Goal: Task Accomplishment & Management: Complete application form

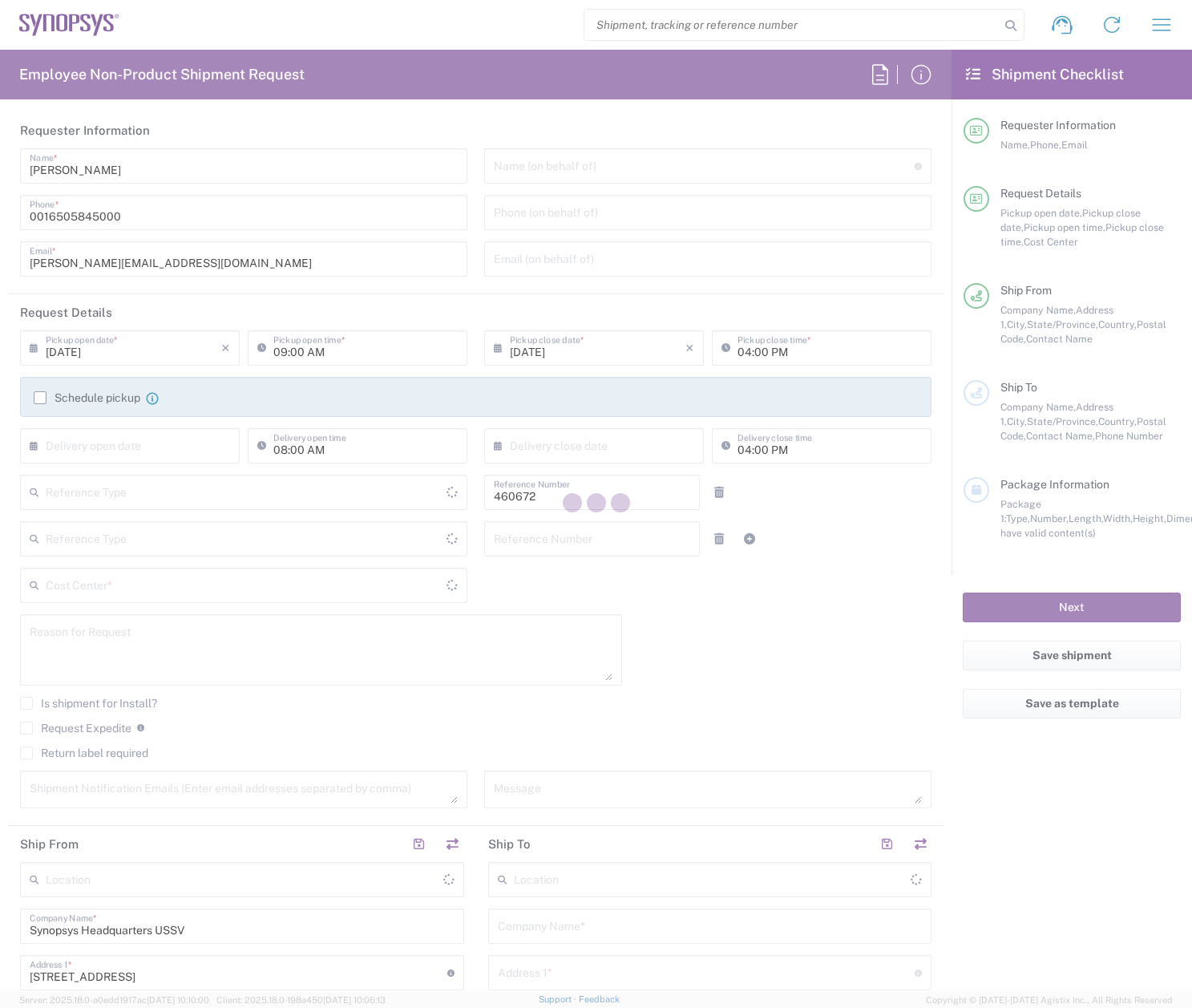
type input "Delivered at Place"
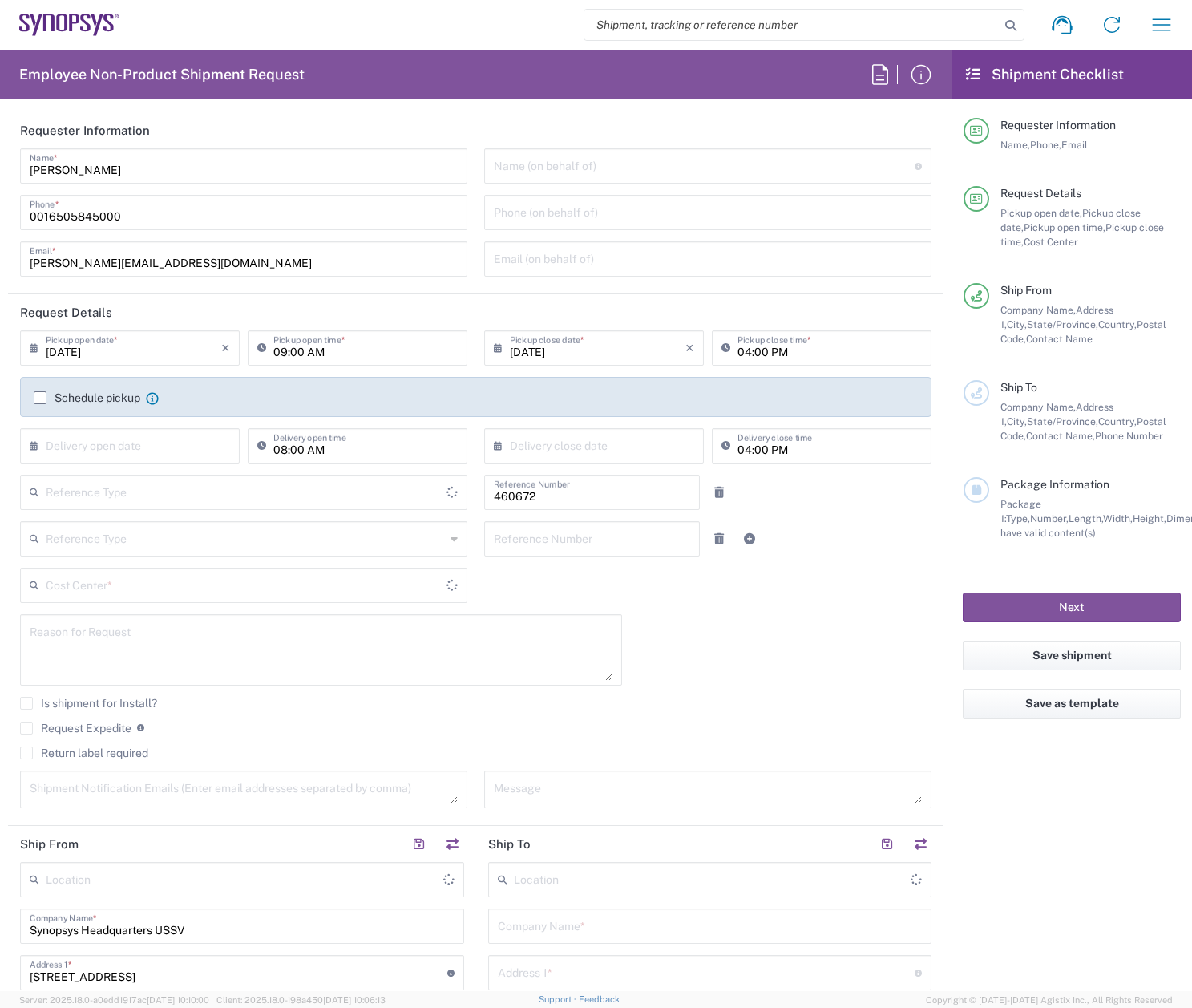
type input "US01, FIN, Distri 460672"
type input "[GEOGRAPHIC_DATA]"
type input "[US_STATE]"
type input "Department"
type input "[GEOGRAPHIC_DATA]"
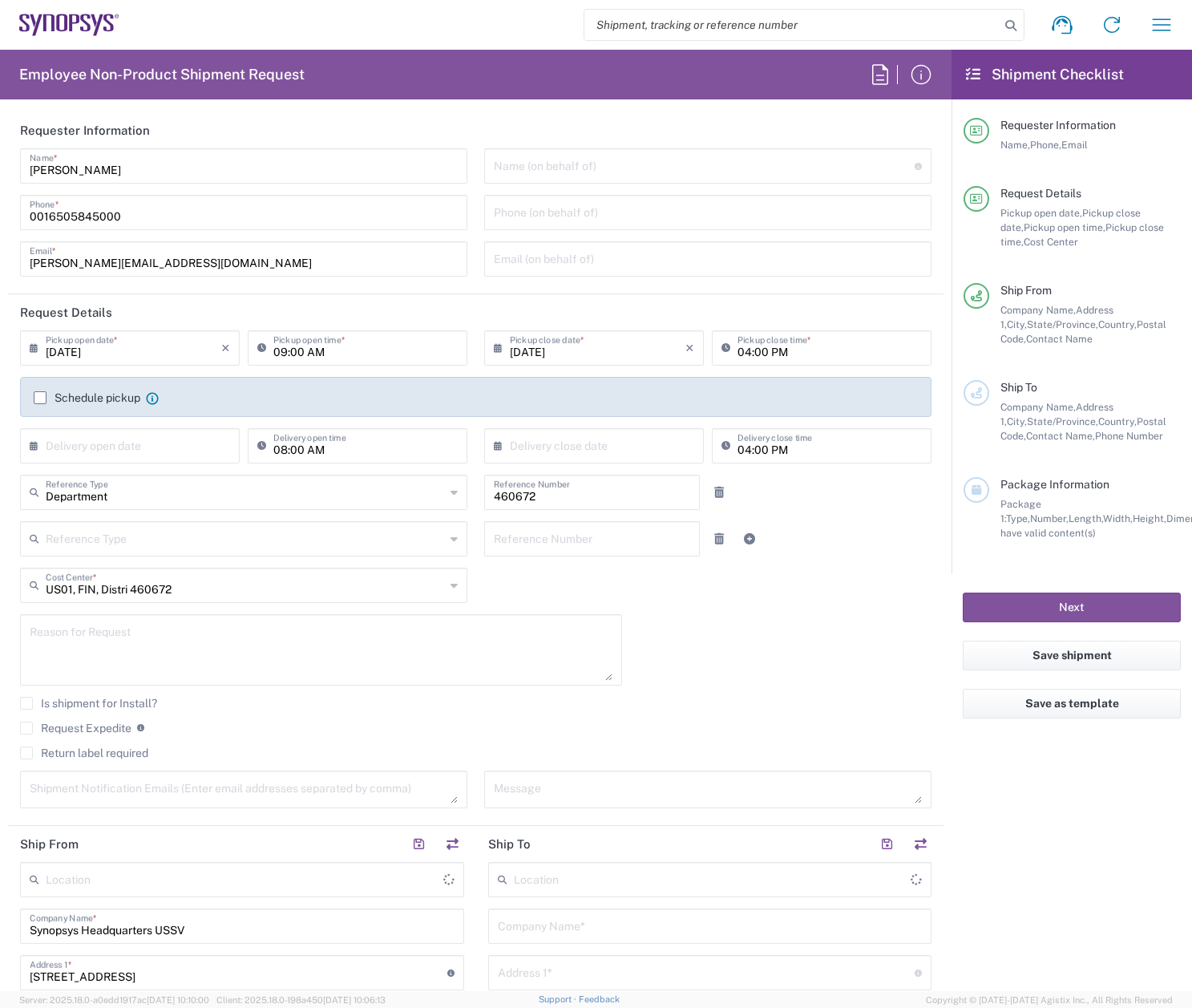
type input "Headquarters USSV"
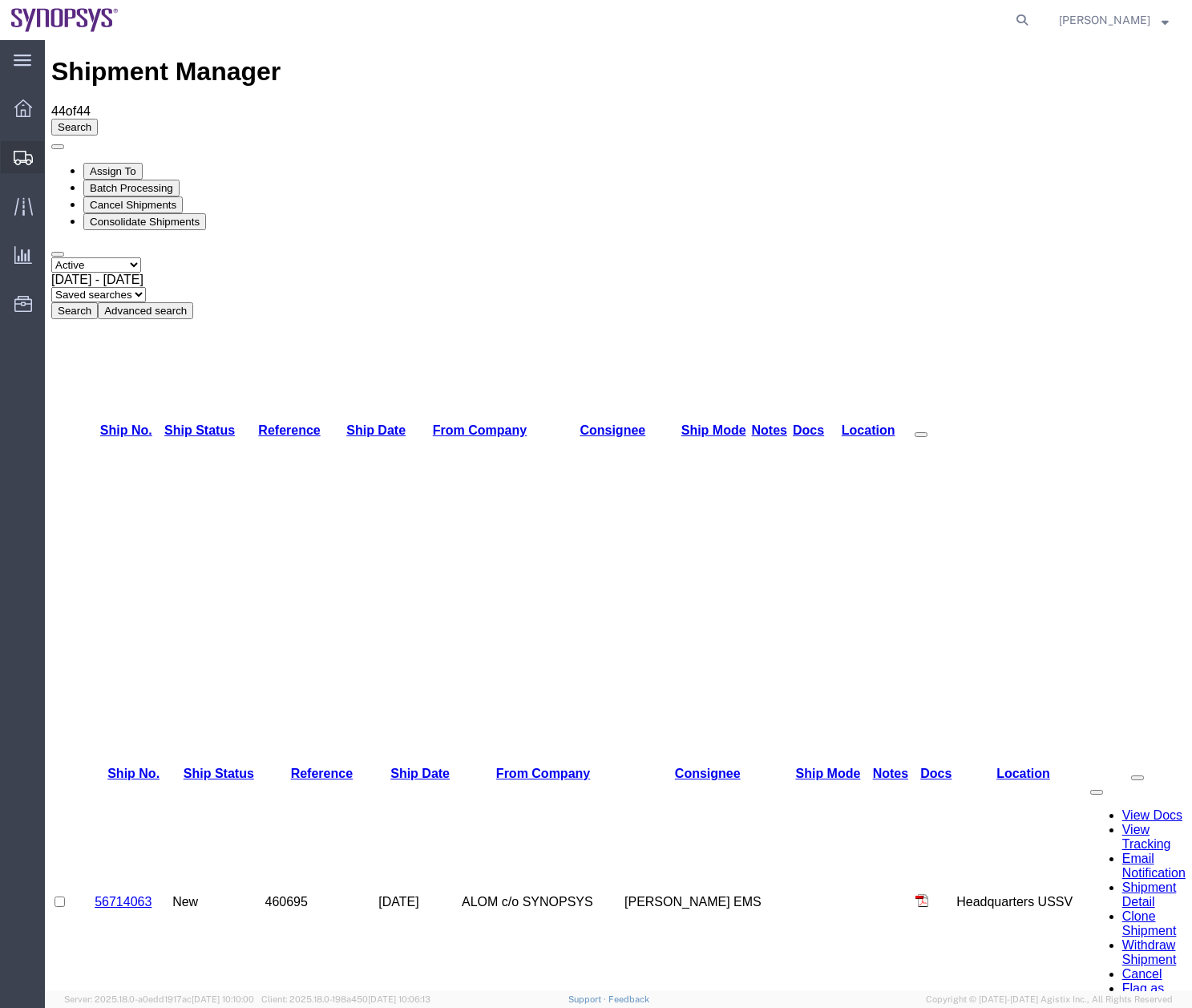
click at [16, 155] on icon at bounding box center [23, 158] width 19 height 15
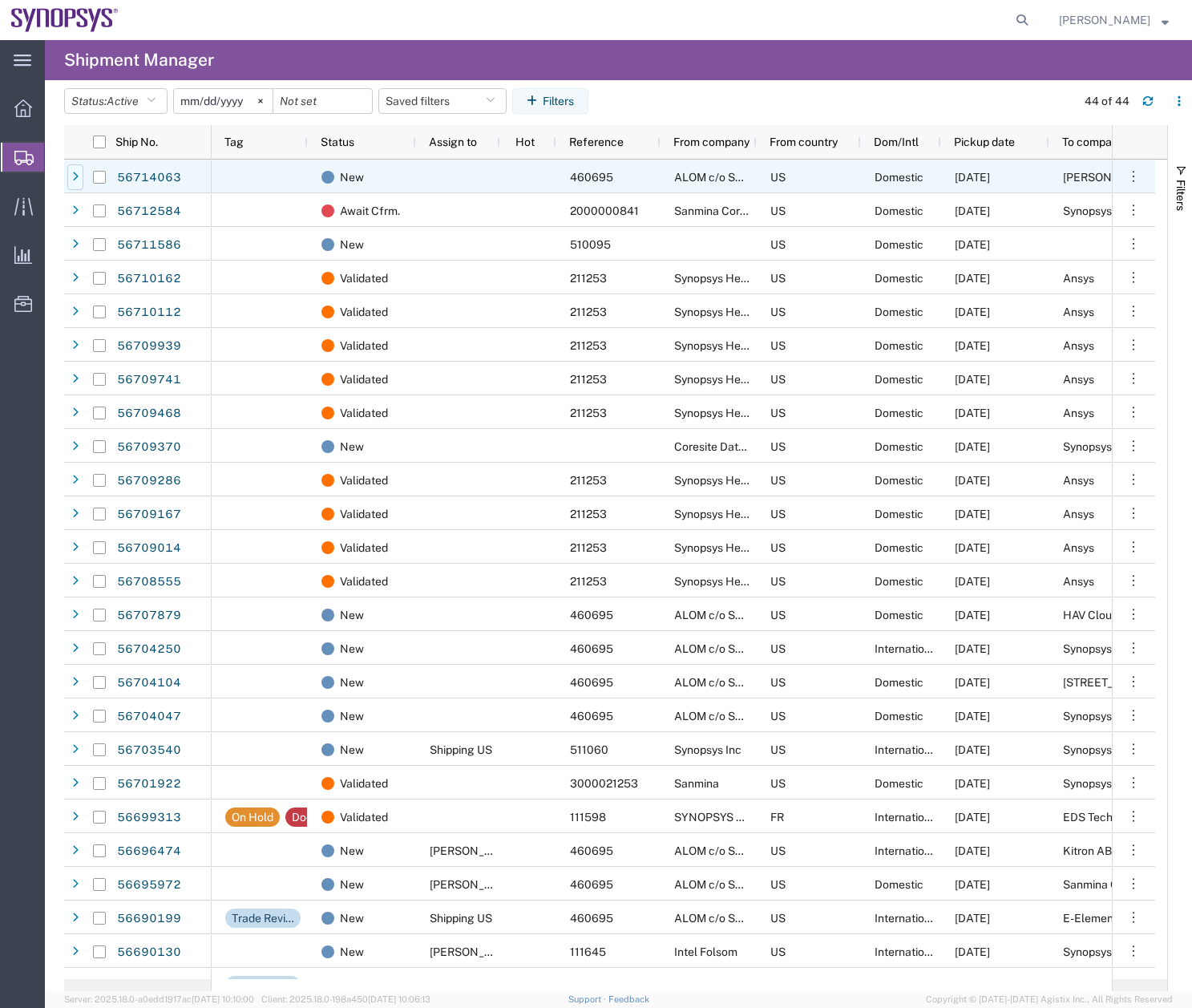
click at [75, 176] on icon at bounding box center [75, 177] width 6 height 11
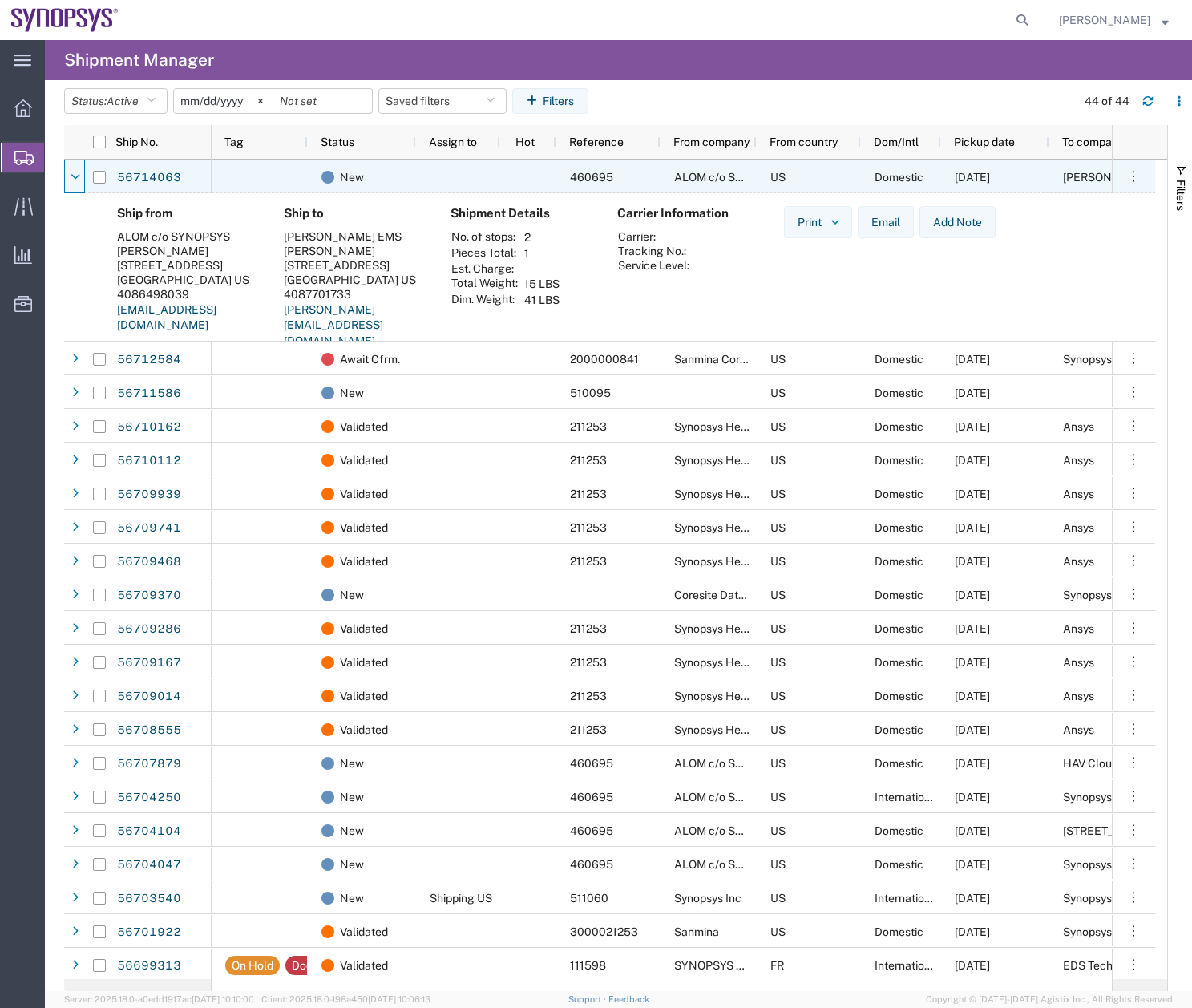
click at [75, 176] on icon at bounding box center [75, 177] width 9 height 11
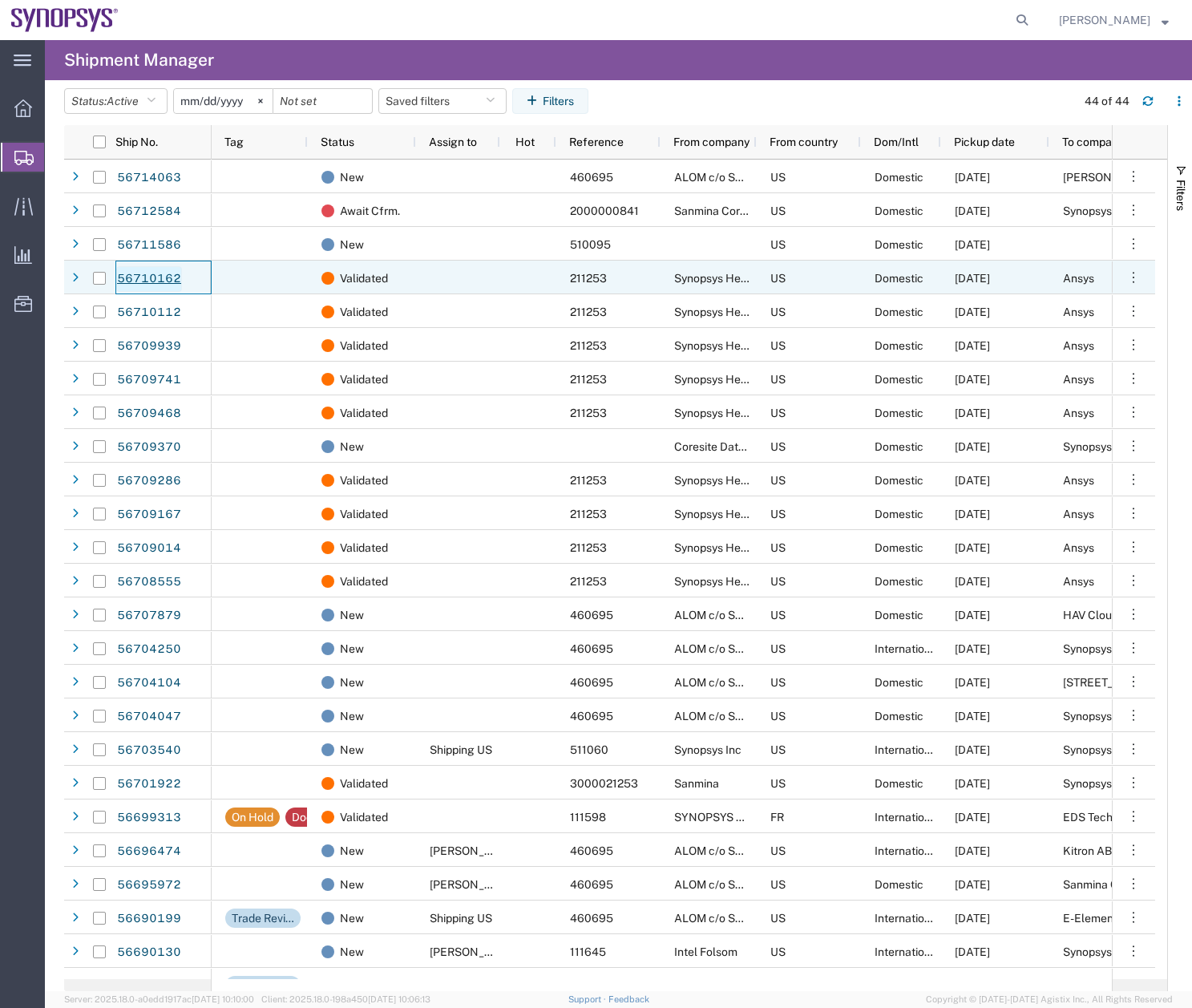
click at [144, 278] on link "56710162" at bounding box center [149, 279] width 66 height 26
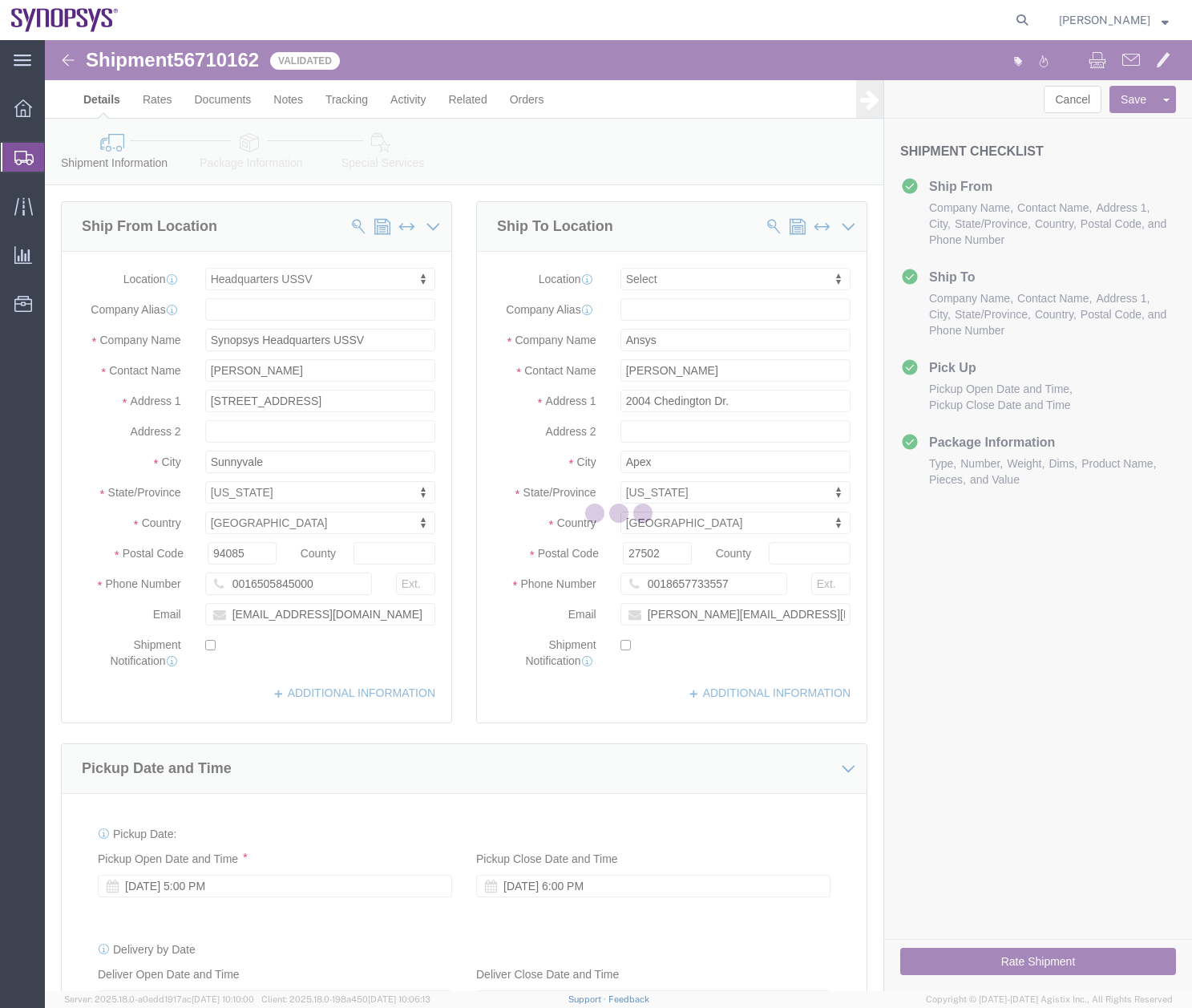
select select "63204"
select select
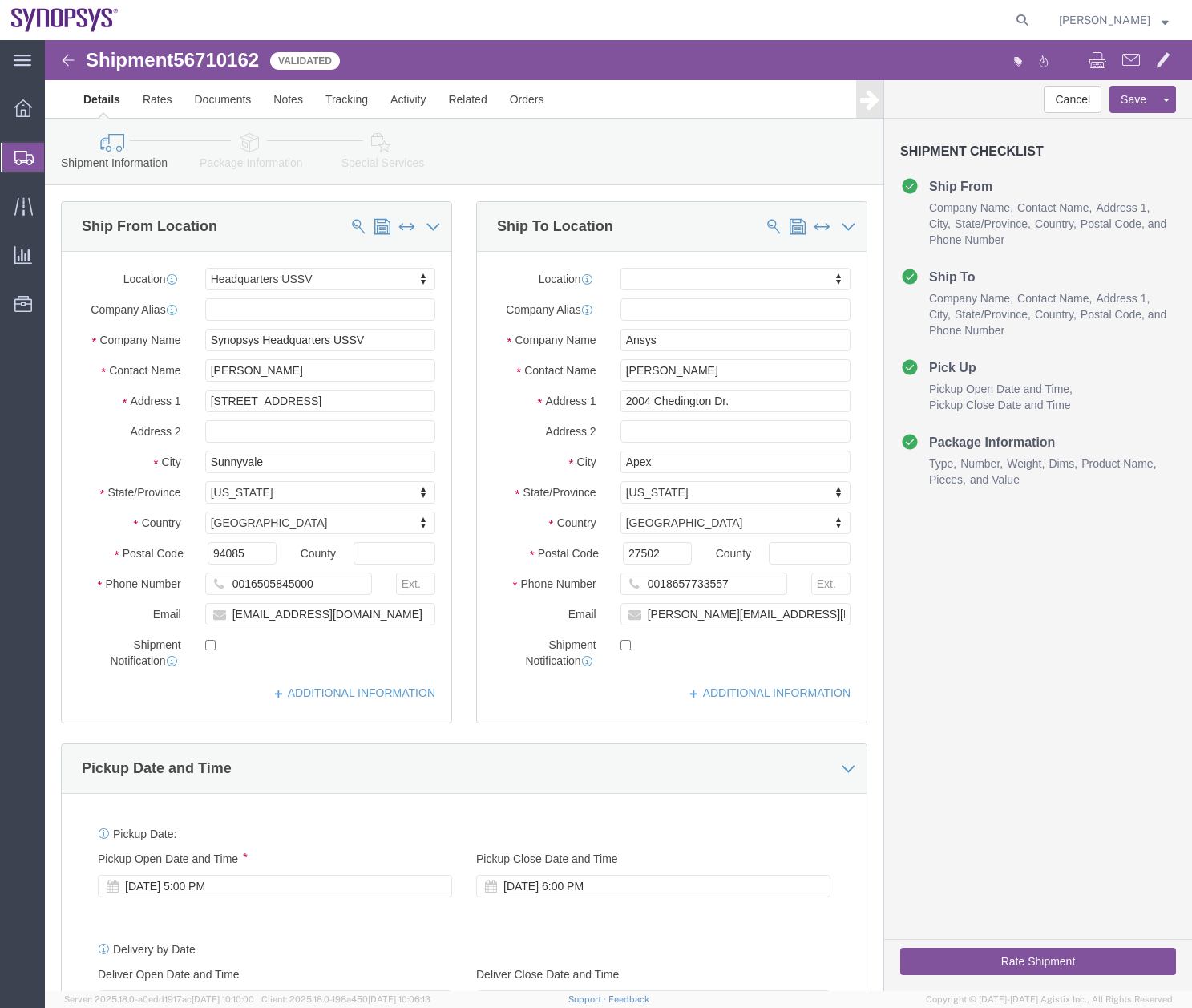
click icon
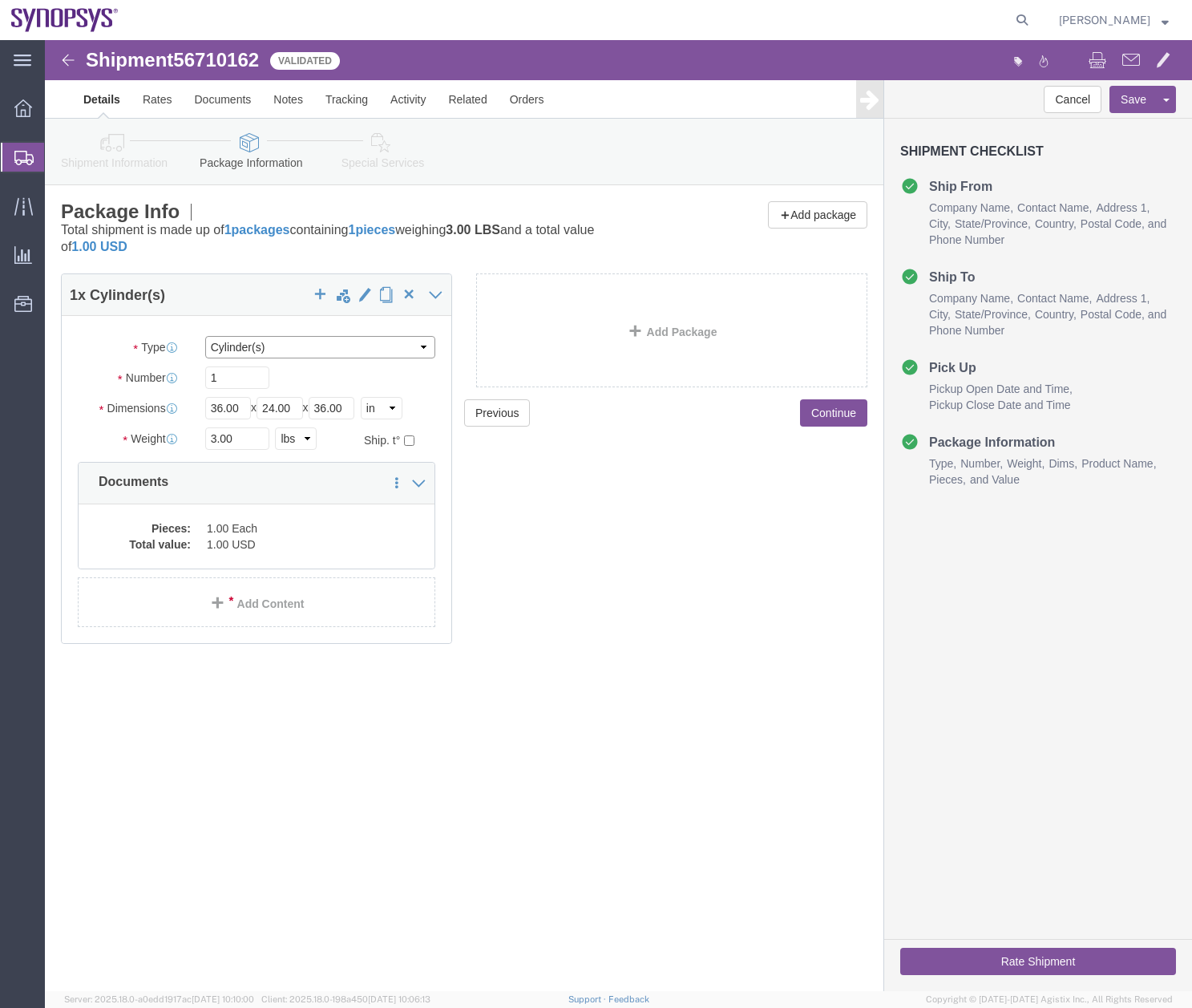
click select "Select Bale(s) Basket(s) Bolt(s) Bottle(s) Buckets Bulk Bundle(s) Can(s) Cardbo…"
click div "Shipment 56710162 Validated Details Rates Documents Notes Tracking Activity Rel…"
click at [20, 156] on icon at bounding box center [24, 158] width 19 height 15
